Goal: Check status: Check status

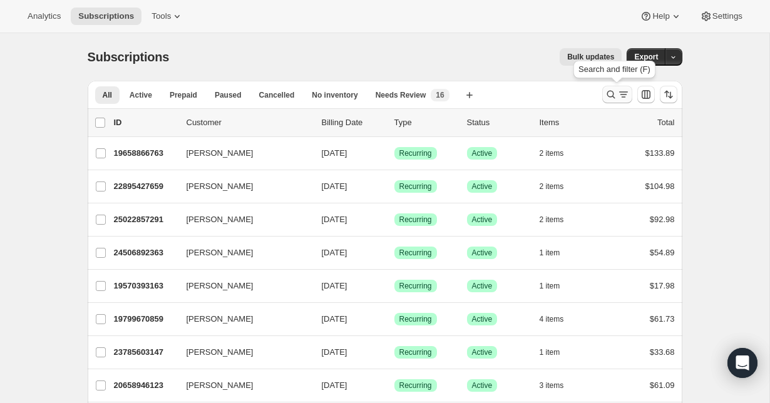
click at [623, 88] on button "Search and filter results" at bounding box center [617, 95] width 30 height 18
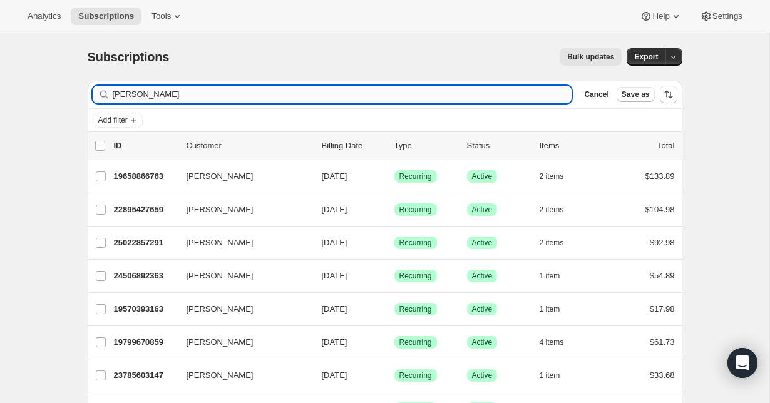
type input "[PERSON_NAME]"
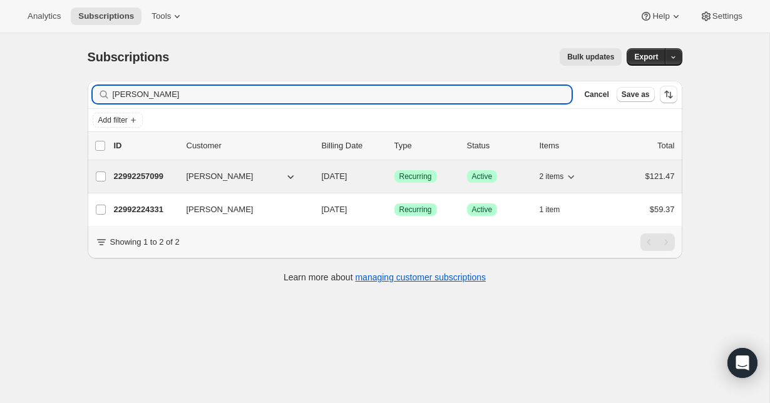
click at [139, 177] on p "22992257099" at bounding box center [145, 176] width 63 height 13
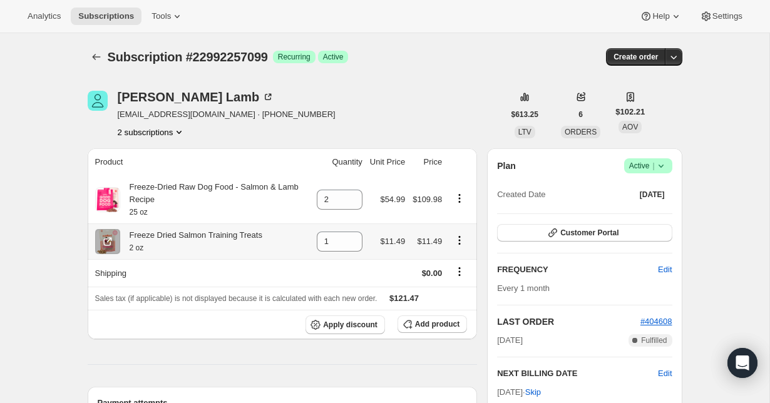
click at [454, 243] on icon "Product actions" at bounding box center [459, 240] width 13 height 13
click at [461, 240] on icon "Product actions" at bounding box center [459, 240] width 13 height 13
click at [427, 245] on span "$11.49" at bounding box center [429, 240] width 25 height 9
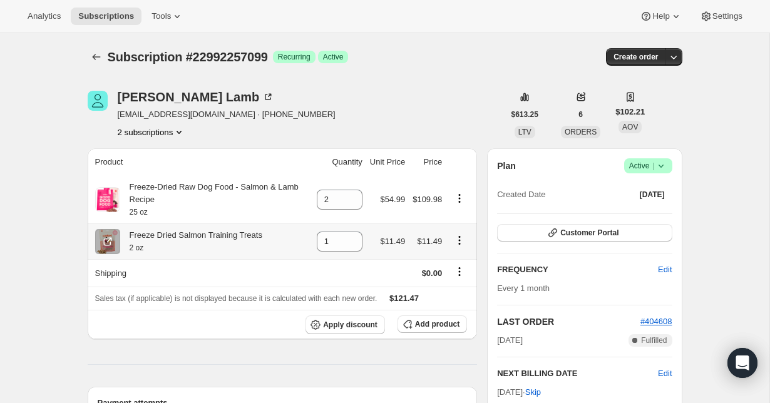
click at [390, 243] on span "$11.49" at bounding box center [392, 240] width 25 height 9
click at [459, 240] on icon "Product actions" at bounding box center [460, 240] width 2 height 2
click at [467, 282] on span "Swap variant" at bounding box center [457, 285] width 47 height 9
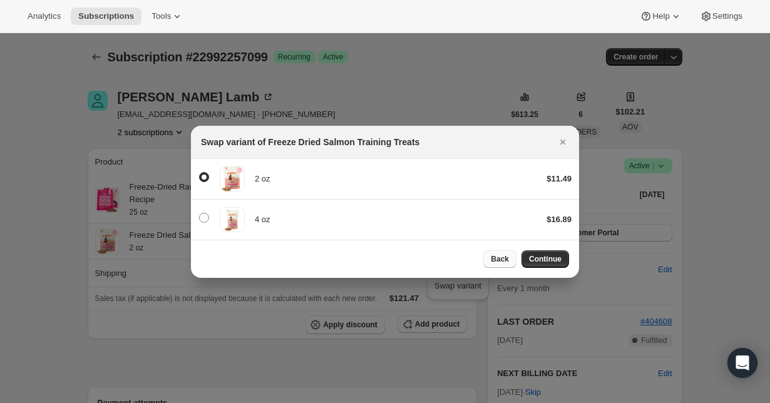
click at [498, 260] on span "Back" at bounding box center [499, 259] width 18 height 10
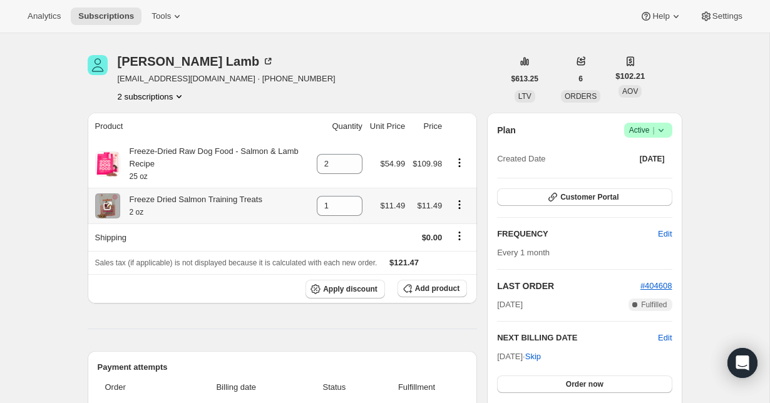
scroll to position [38, 0]
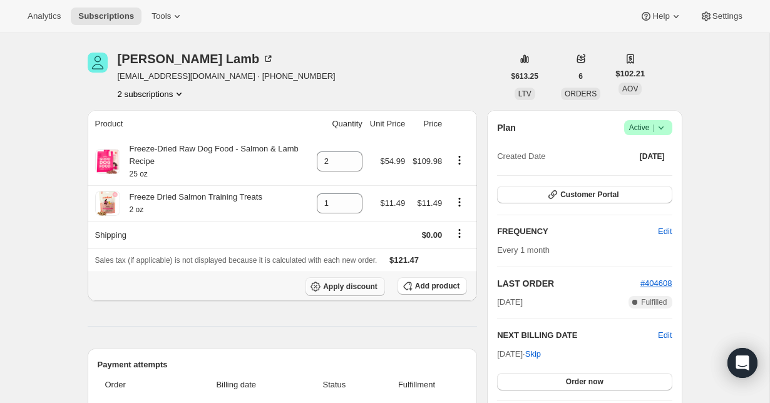
click at [372, 291] on span "Apply discount" at bounding box center [350, 287] width 54 height 10
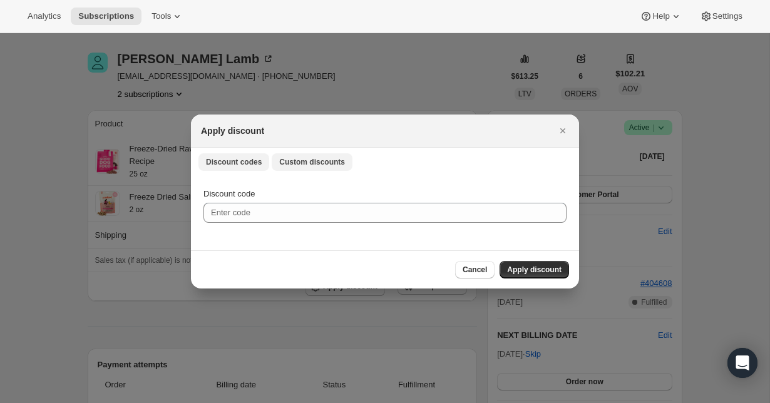
click at [330, 158] on span "Custom discounts" at bounding box center [312, 162] width 66 height 10
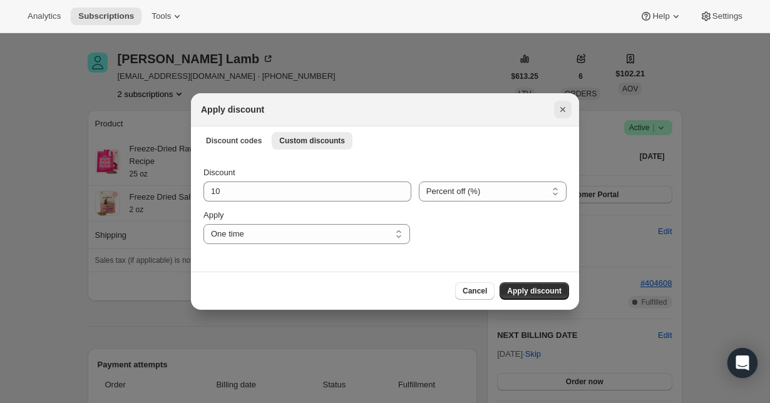
click at [566, 105] on icon "Close" at bounding box center [562, 109] width 13 height 13
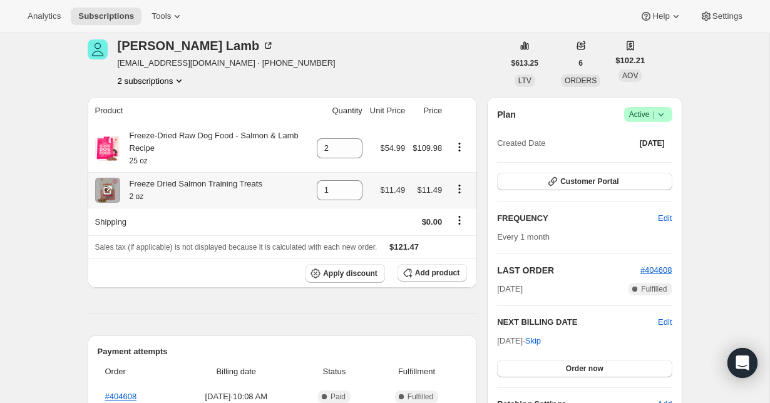
scroll to position [52, 0]
click at [460, 191] on icon "Product actions" at bounding box center [460, 192] width 2 height 2
click at [470, 216] on span "Remove" at bounding box center [457, 212] width 47 height 13
type input "0"
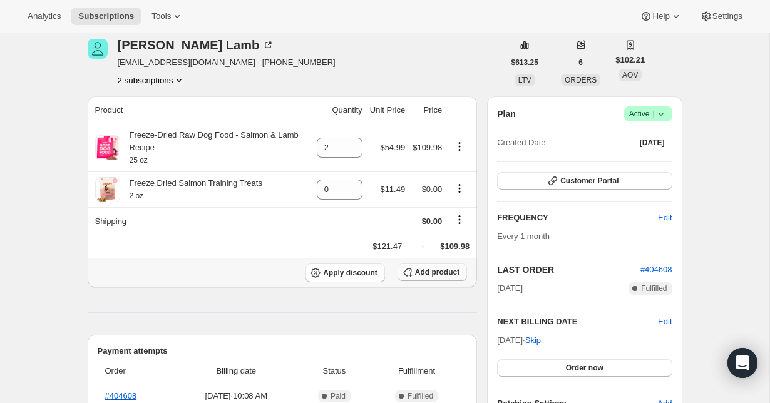
click at [434, 272] on span "Add product" at bounding box center [437, 272] width 44 height 10
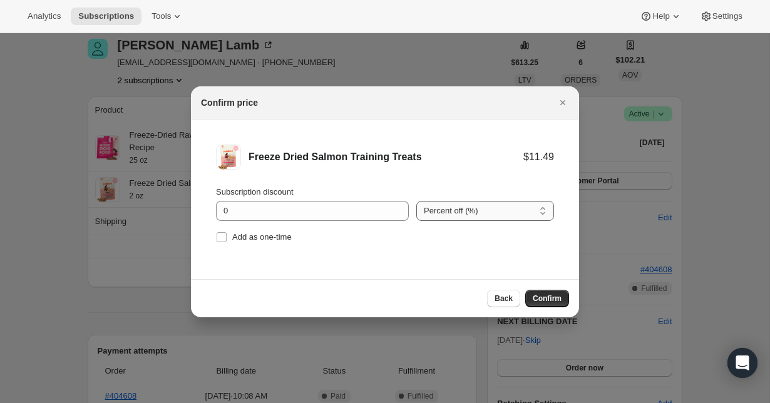
click at [467, 215] on select "Percent off (%) Amount off ($)" at bounding box center [485, 211] width 138 height 20
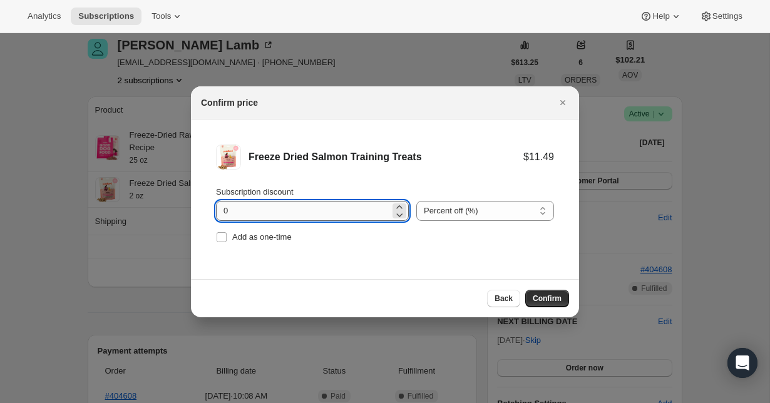
click at [352, 210] on input "0" at bounding box center [303, 211] width 174 height 20
type input "0"
type input "100"
click at [547, 297] on span "Confirm" at bounding box center [546, 298] width 29 height 10
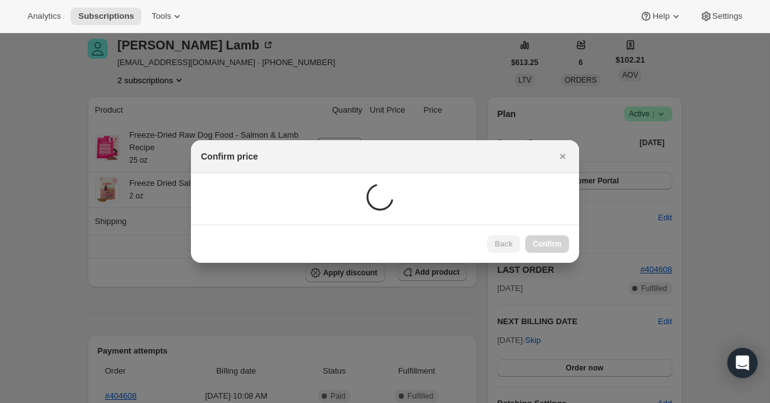
scroll to position [52, 0]
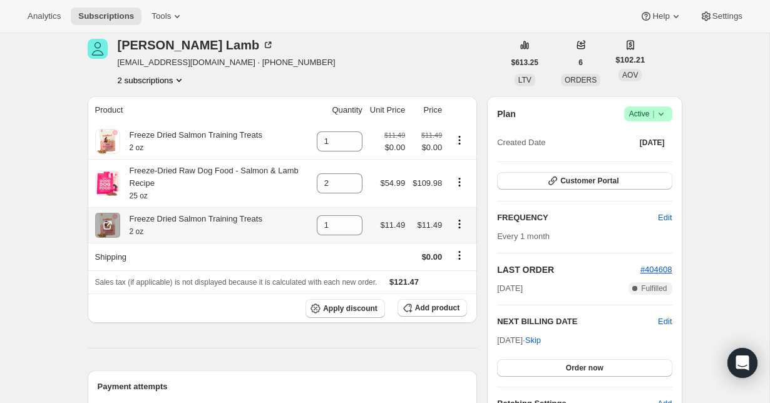
click at [460, 225] on icon "Product actions" at bounding box center [459, 224] width 13 height 13
click at [464, 244] on span "Remove" at bounding box center [449, 248] width 30 height 9
type input "0"
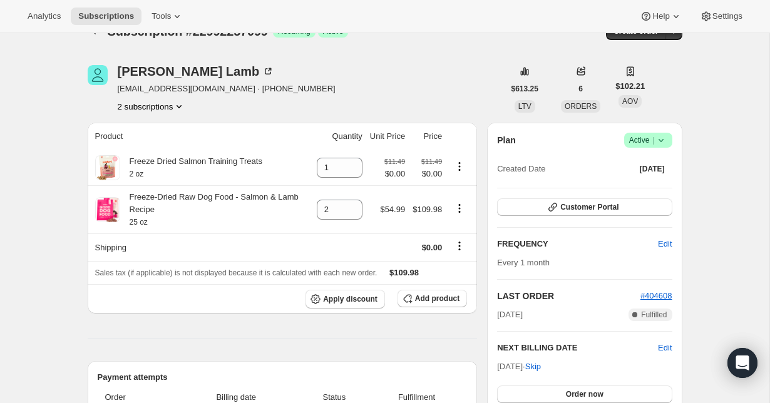
scroll to position [0, 0]
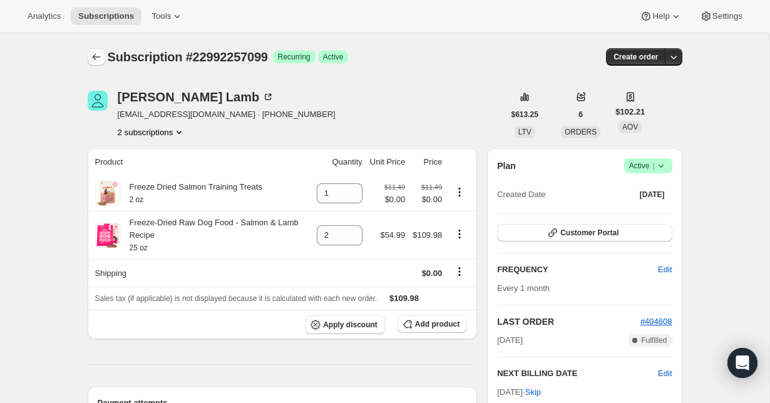
click at [93, 54] on icon "Subscriptions" at bounding box center [96, 57] width 13 height 13
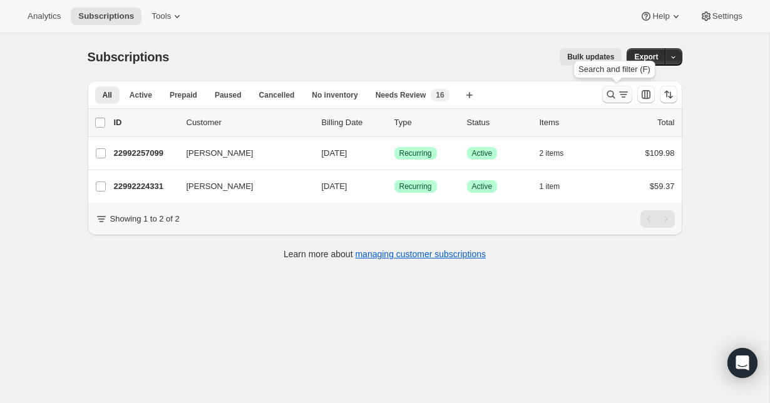
click at [605, 90] on icon "Search and filter results" at bounding box center [610, 94] width 13 height 13
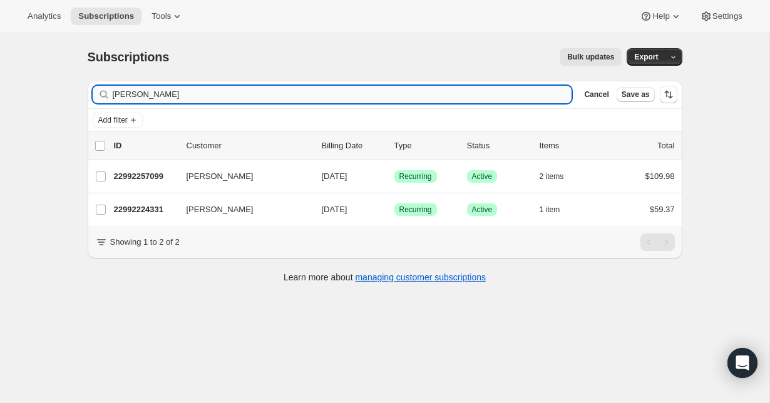
click at [307, 91] on input "[PERSON_NAME]" at bounding box center [342, 95] width 459 height 18
click at [307, 92] on input "[PERSON_NAME]" at bounding box center [342, 95] width 459 height 18
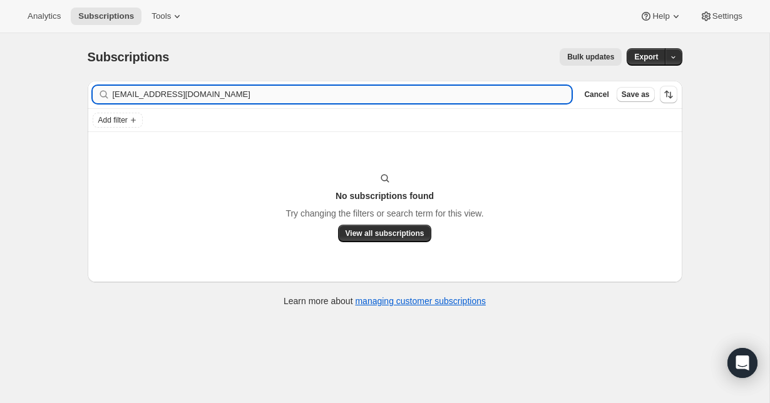
click at [231, 93] on input "[EMAIL_ADDRESS][DOMAIN_NAME]" at bounding box center [342, 95] width 459 height 18
click at [175, 96] on input "[EMAIL_ADDRESS][DOMAIN_NAME]" at bounding box center [331, 95] width 437 height 18
click at [123, 95] on input "[PERSON_NAME]" at bounding box center [331, 95] width 437 height 18
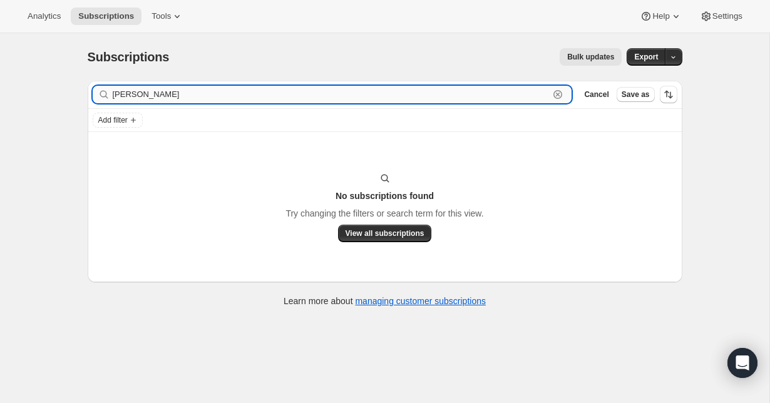
click at [123, 95] on input "[PERSON_NAME]" at bounding box center [331, 95] width 437 height 18
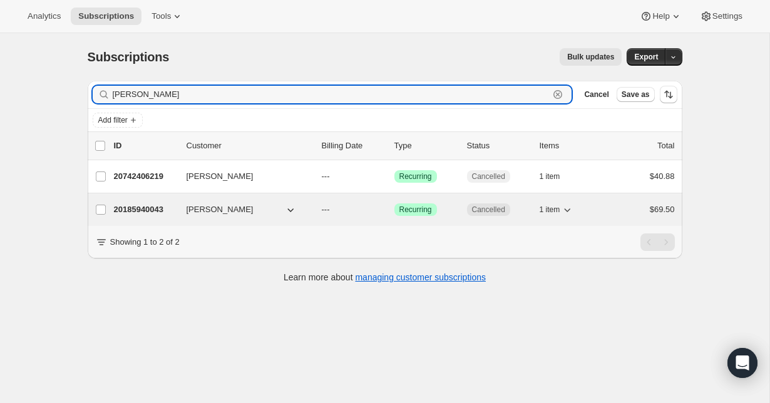
type input "[PERSON_NAME]"
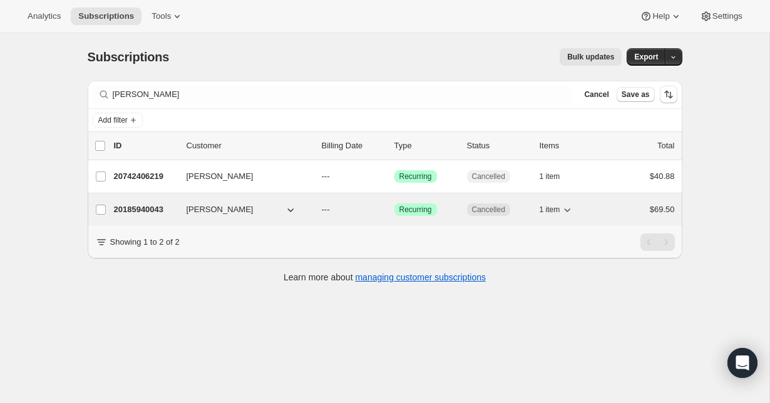
click at [569, 210] on icon "button" at bounding box center [567, 209] width 13 height 13
click at [567, 207] on icon "button" at bounding box center [567, 209] width 13 height 13
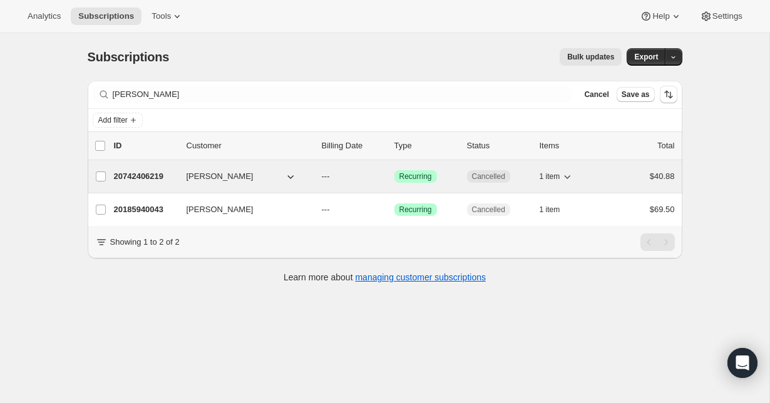
click at [567, 180] on icon "button" at bounding box center [567, 176] width 13 height 13
click at [566, 178] on icon "button" at bounding box center [567, 176] width 13 height 13
click at [163, 171] on p "20742406219" at bounding box center [145, 176] width 63 height 13
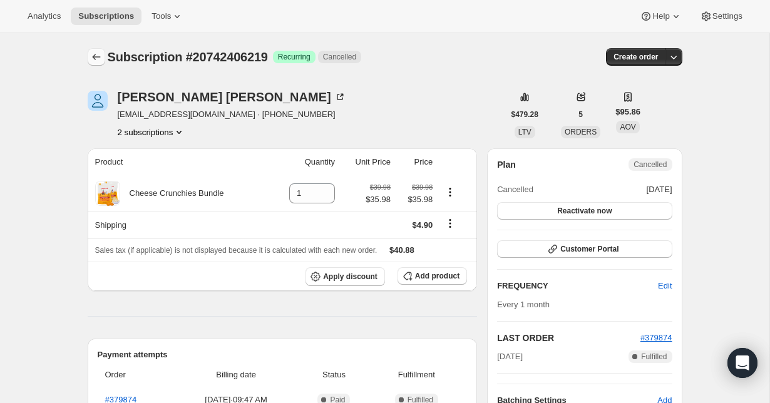
click at [99, 58] on icon "Subscriptions" at bounding box center [96, 57] width 13 height 13
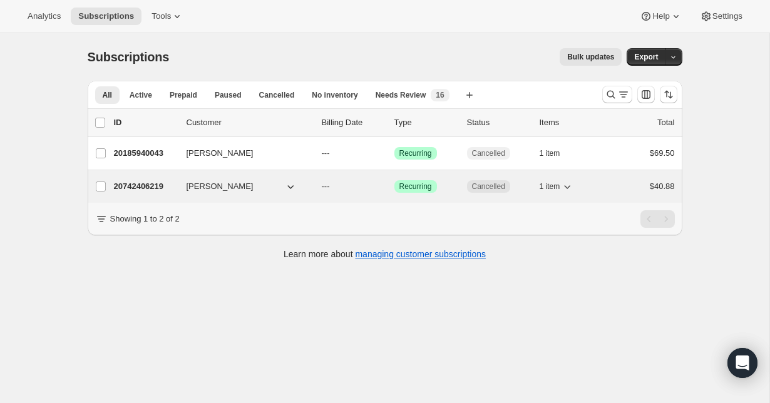
click at [161, 185] on p "20742406219" at bounding box center [145, 186] width 63 height 13
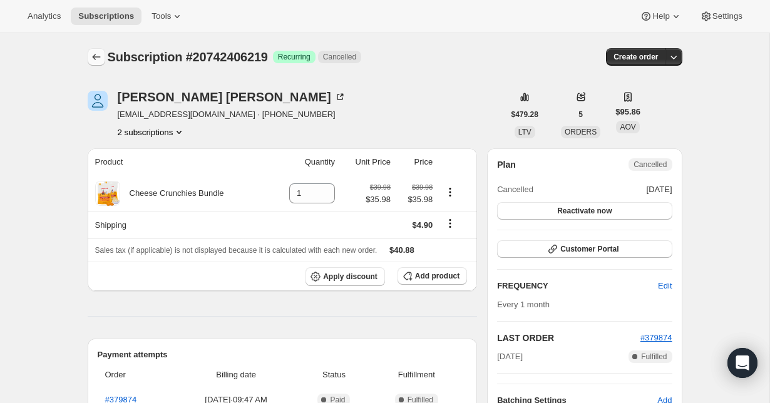
click at [94, 60] on icon "Subscriptions" at bounding box center [96, 57] width 13 height 13
